Goal: Transaction & Acquisition: Subscribe to service/newsletter

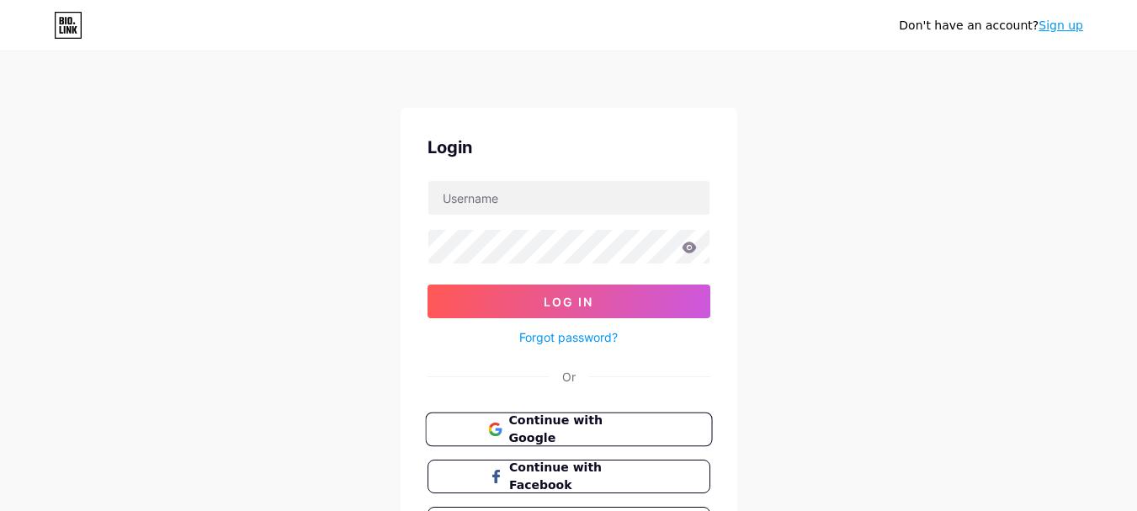
click at [579, 441] on button "Continue with Google" at bounding box center [568, 429] width 287 height 35
click at [591, 434] on span "Continue with Google" at bounding box center [578, 430] width 141 height 36
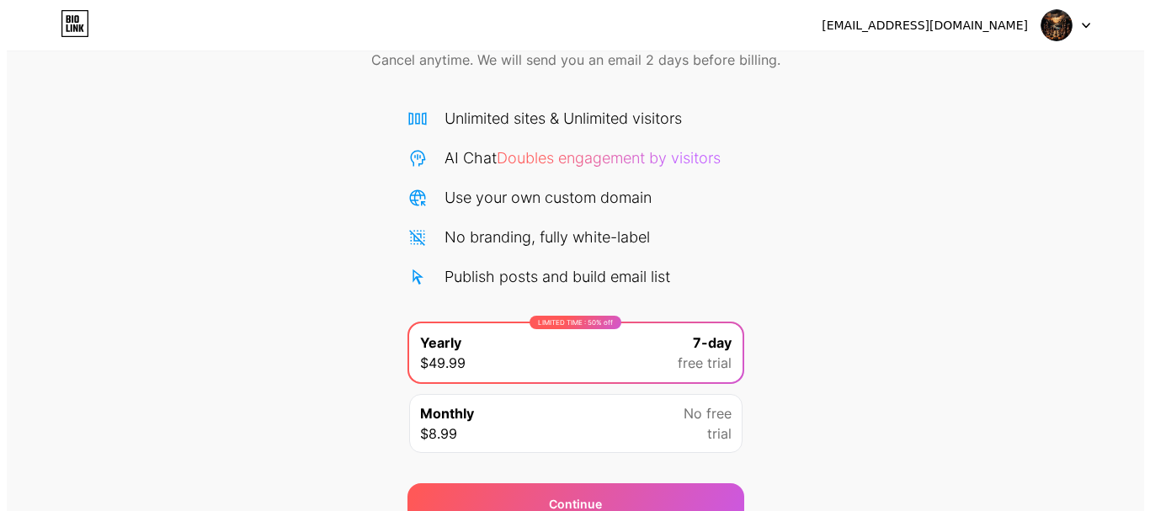
scroll to position [167, 0]
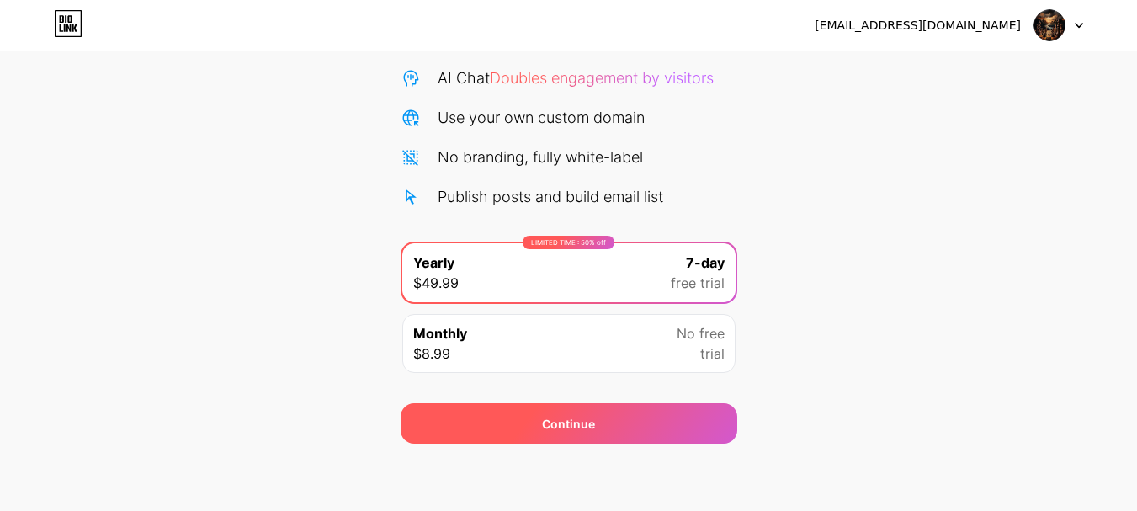
click at [688, 418] on div "Continue" at bounding box center [569, 423] width 337 height 40
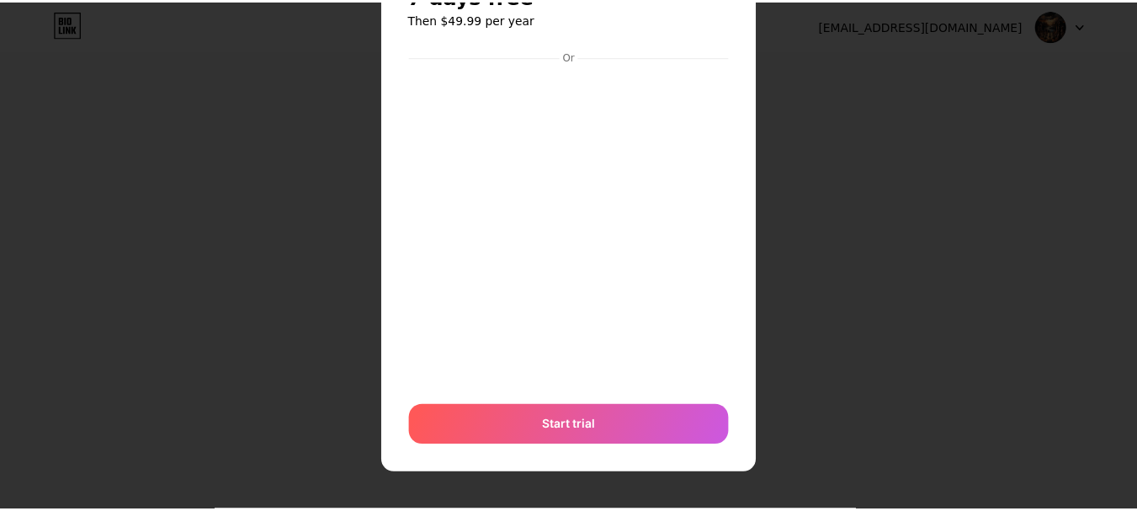
scroll to position [0, 0]
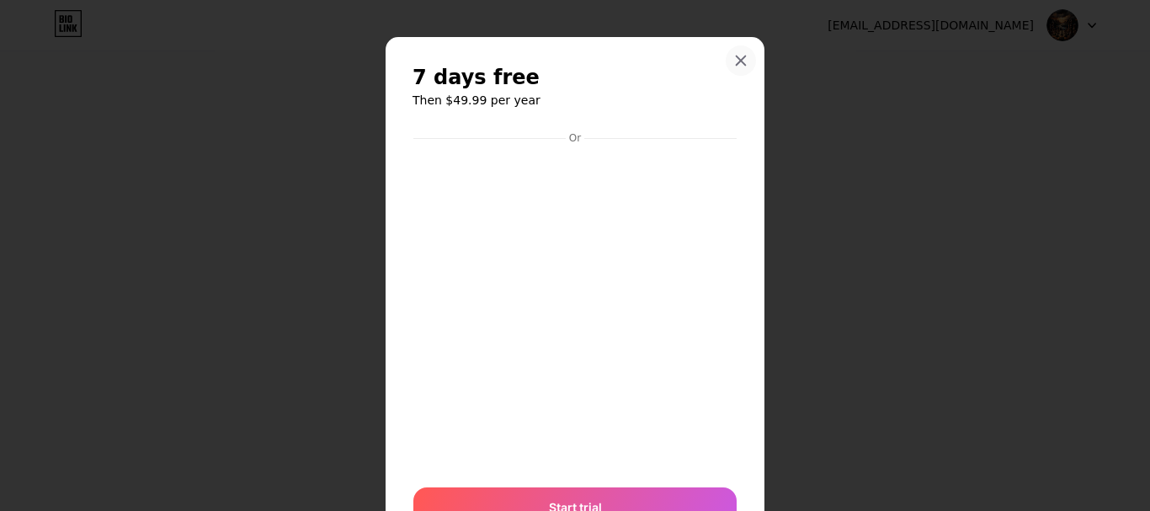
click at [741, 62] on icon at bounding box center [740, 60] width 13 height 13
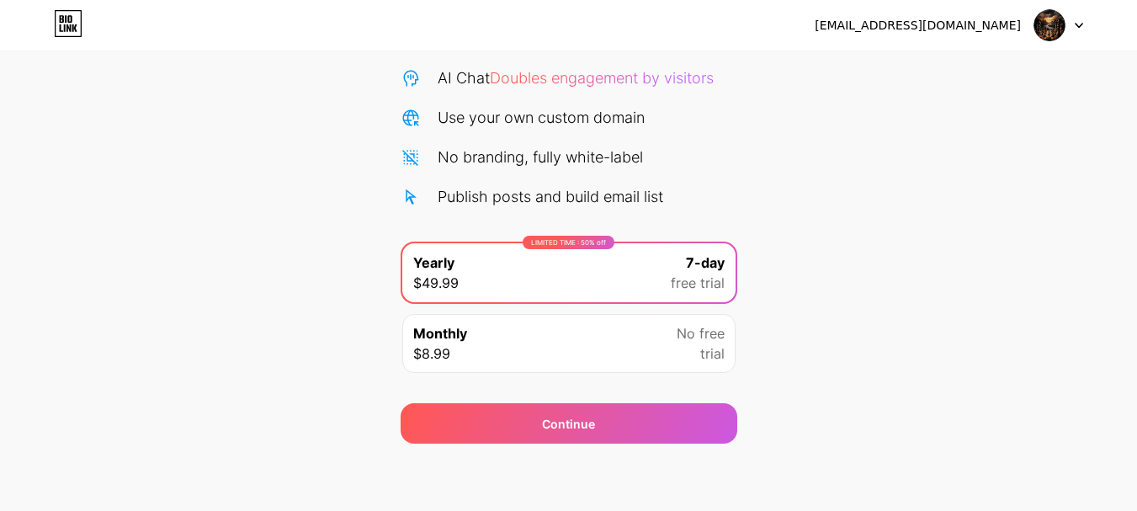
click at [1073, 13] on div at bounding box center [1059, 25] width 49 height 30
click at [998, 147] on div "Start your 7 day free trial Cancel anytime. We will send you an email 2 days be…" at bounding box center [568, 177] width 1137 height 533
click at [563, 79] on span "Doubles engagement by visitors" at bounding box center [602, 78] width 224 height 18
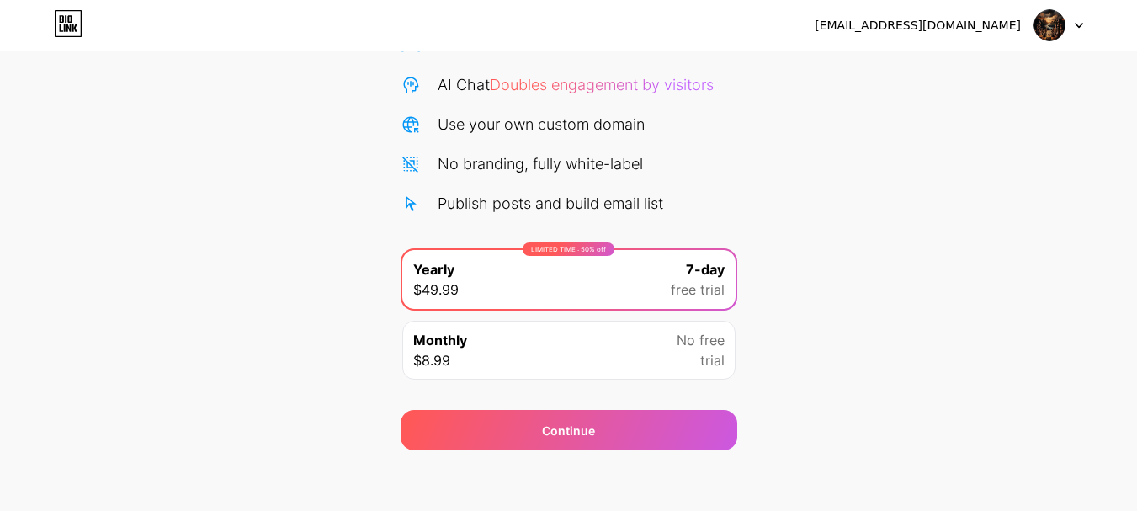
scroll to position [167, 0]
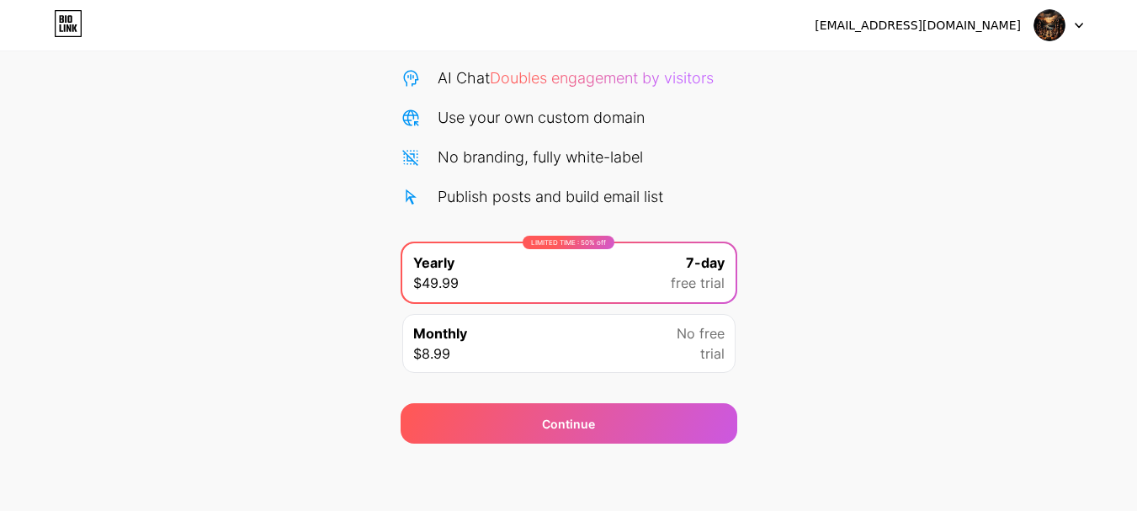
click at [532, 355] on div "Monthly $8.99 No free trial" at bounding box center [568, 343] width 333 height 59
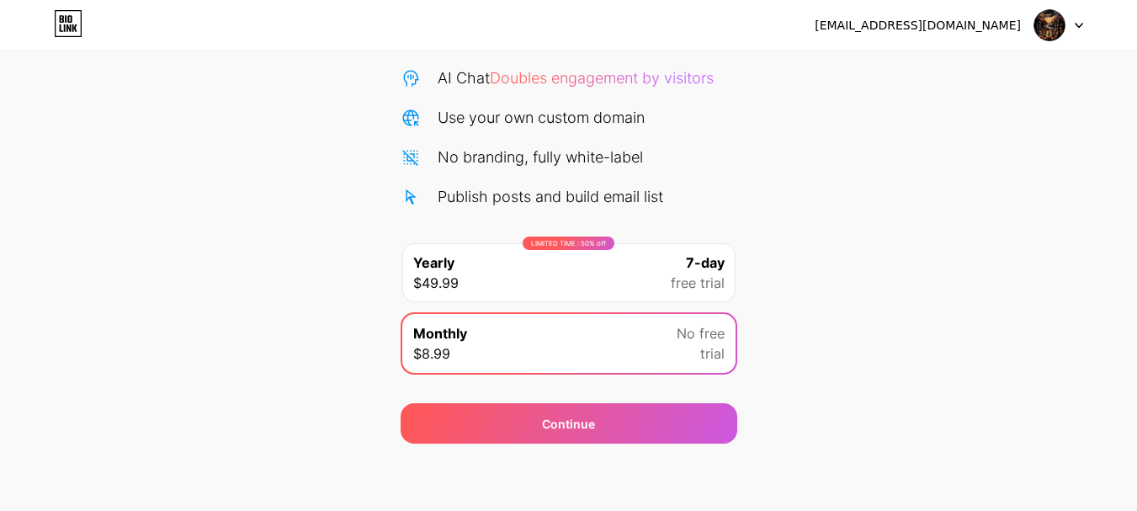
click at [586, 278] on div "LIMITED TIME : 50% off Yearly $49.99 7-day free trial" at bounding box center [568, 272] width 333 height 59
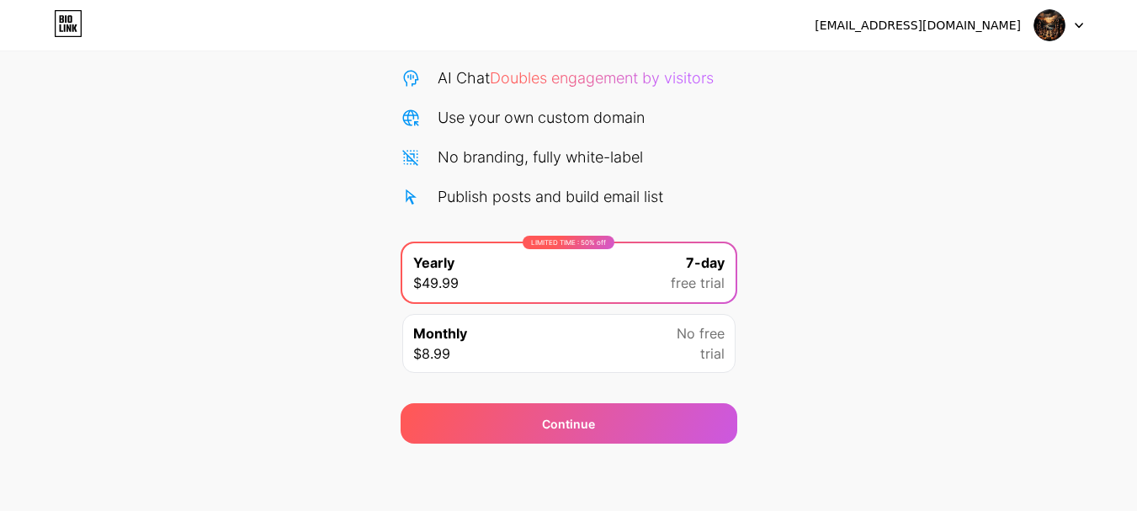
click at [1003, 40] on div "[EMAIL_ADDRESS][DOMAIN_NAME]" at bounding box center [949, 25] width 269 height 30
click at [77, 18] on icon at bounding box center [68, 23] width 29 height 27
click at [583, 340] on div "Monthly $8.99 No free trial" at bounding box center [568, 343] width 333 height 59
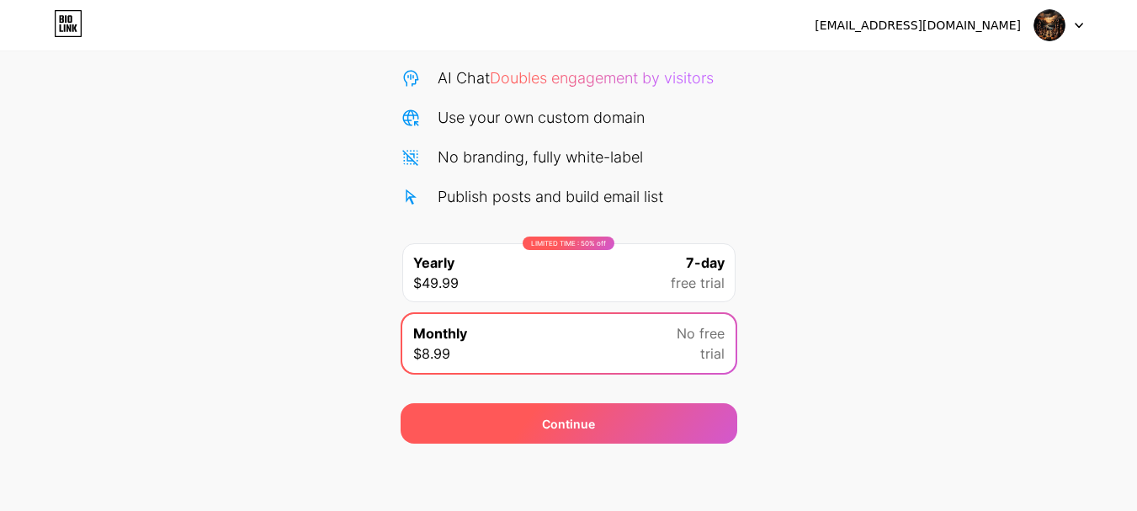
click at [599, 419] on div "Continue" at bounding box center [569, 423] width 337 height 40
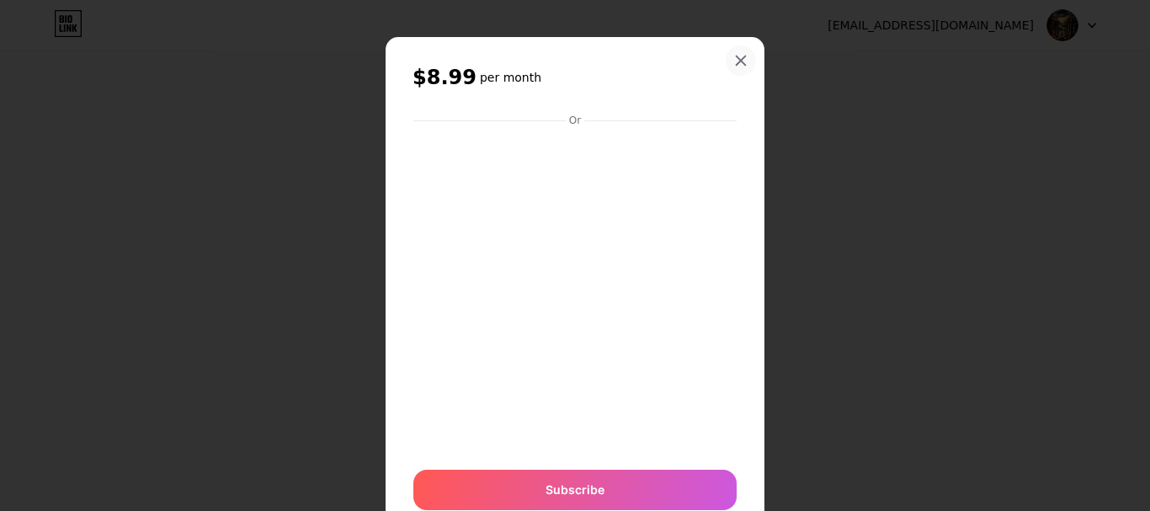
click at [734, 54] on icon at bounding box center [740, 60] width 13 height 13
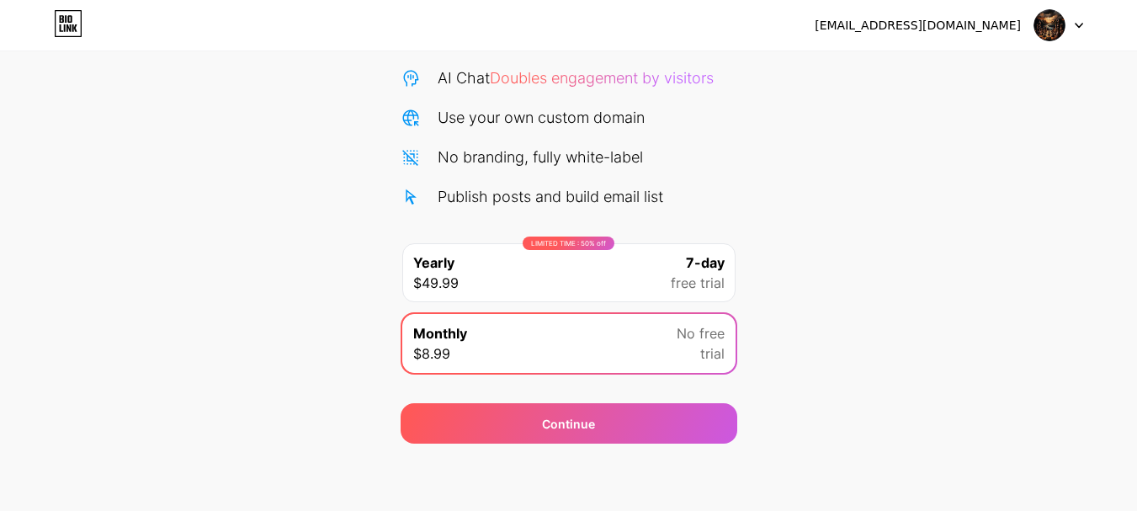
click at [654, 284] on div "LIMITED TIME : 50% off Yearly $49.99 7-day free trial" at bounding box center [568, 272] width 333 height 59
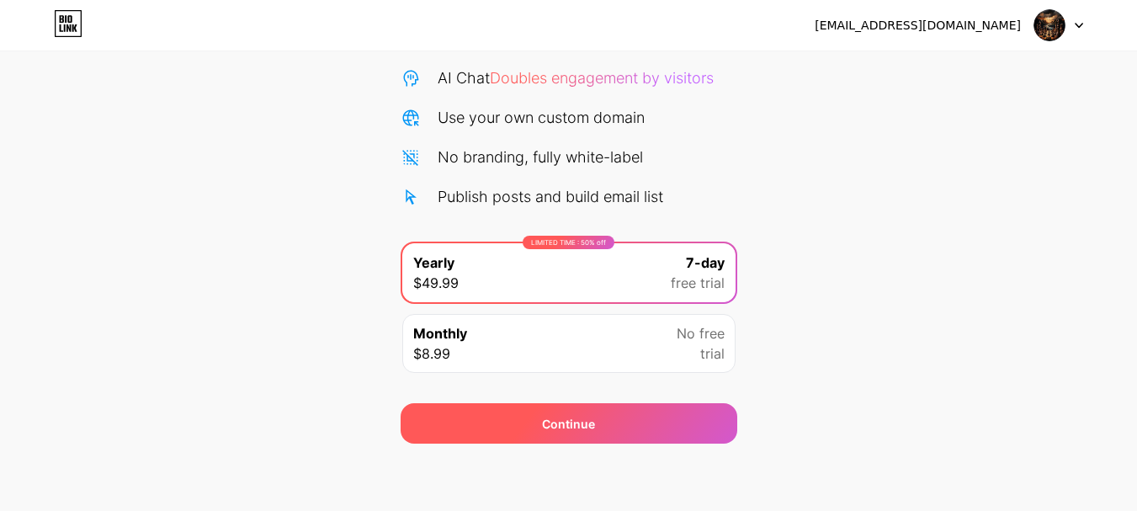
click at [619, 418] on div "Continue" at bounding box center [569, 423] width 337 height 40
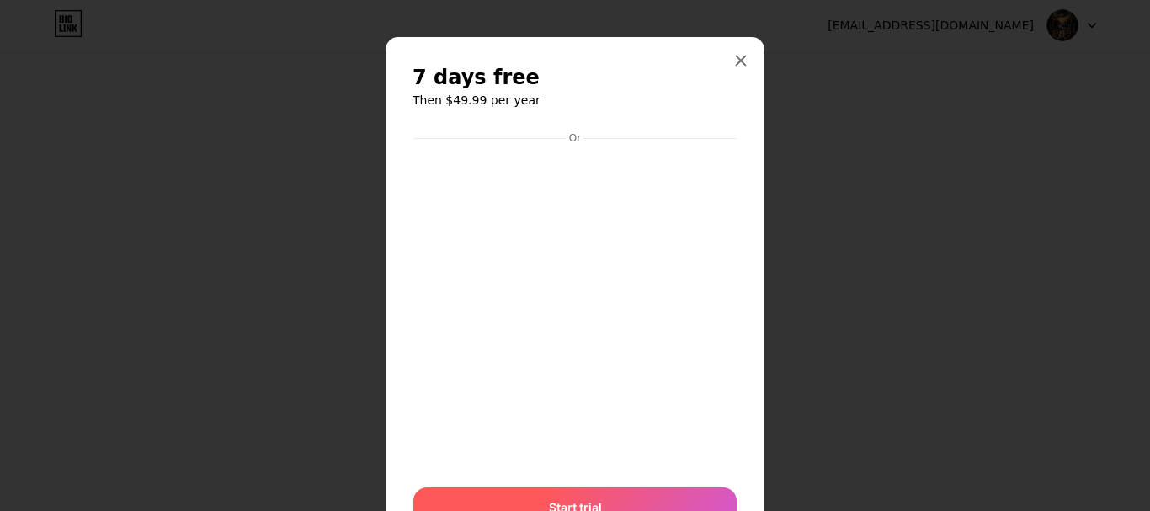
click at [579, 494] on div "Start trial" at bounding box center [574, 507] width 323 height 40
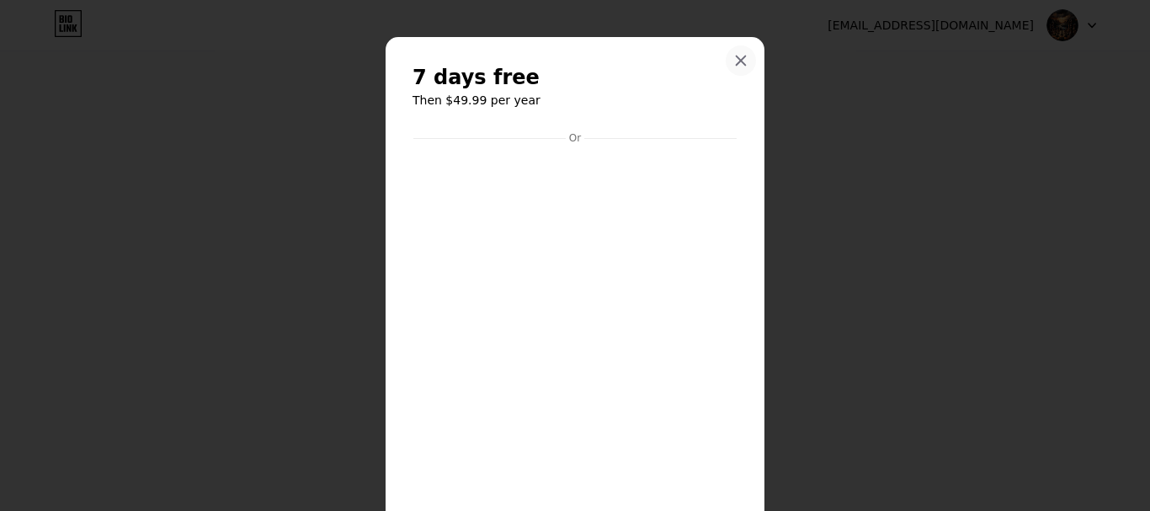
click at [734, 50] on div at bounding box center [741, 60] width 30 height 30
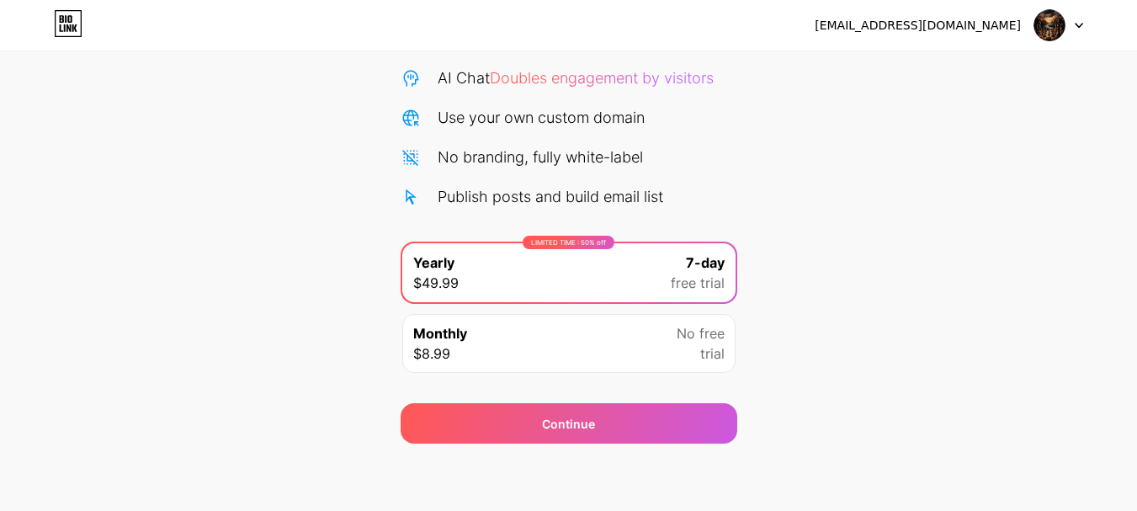
click at [991, 24] on div "[EMAIL_ADDRESS][DOMAIN_NAME]" at bounding box center [918, 26] width 206 height 18
click at [1068, 15] on div at bounding box center [1059, 25] width 49 height 30
